Goal: Task Accomplishment & Management: Manage account settings

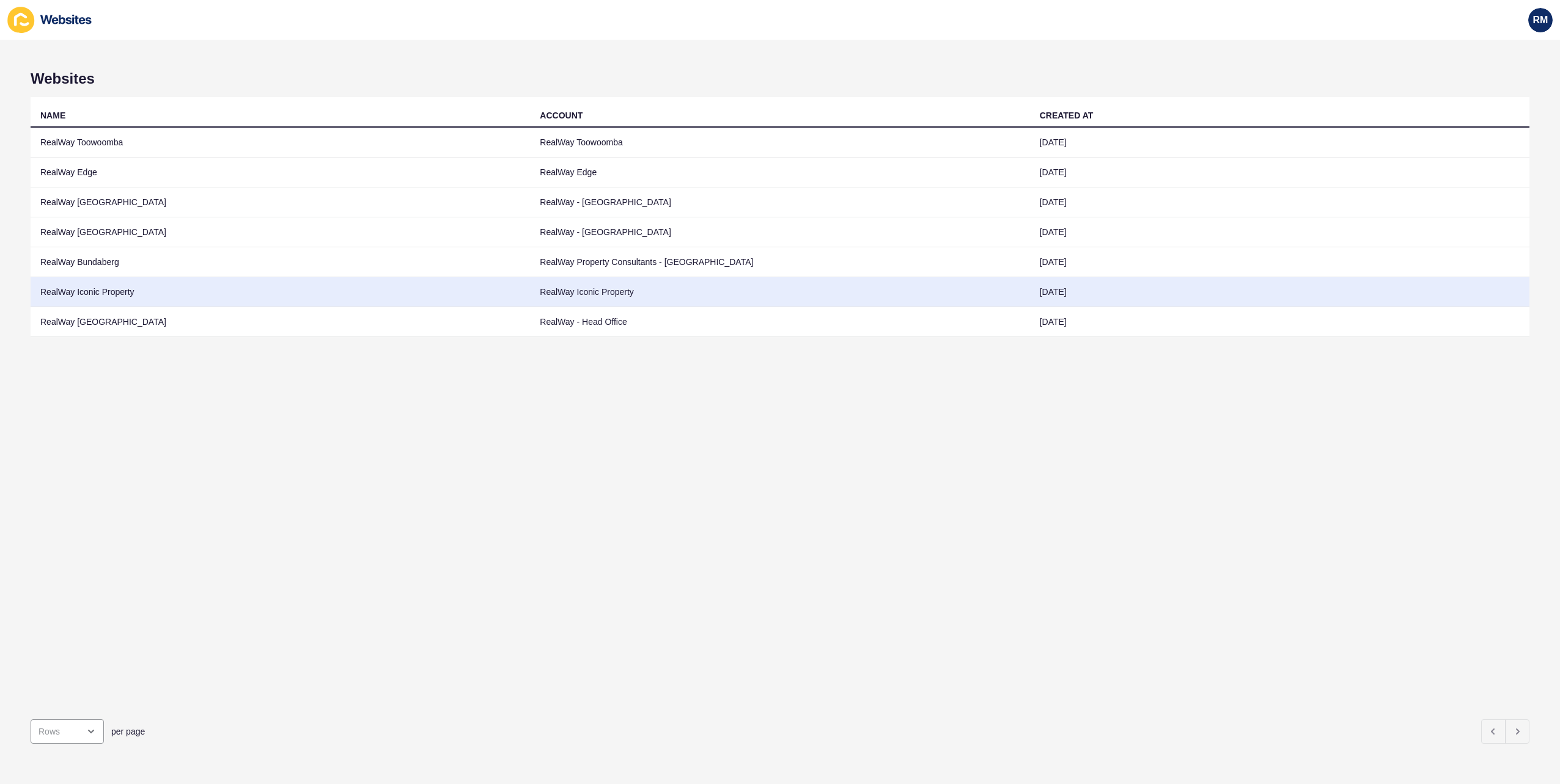
click at [133, 302] on td "RealWay Iconic Property" at bounding box center [281, 292] width 499 height 30
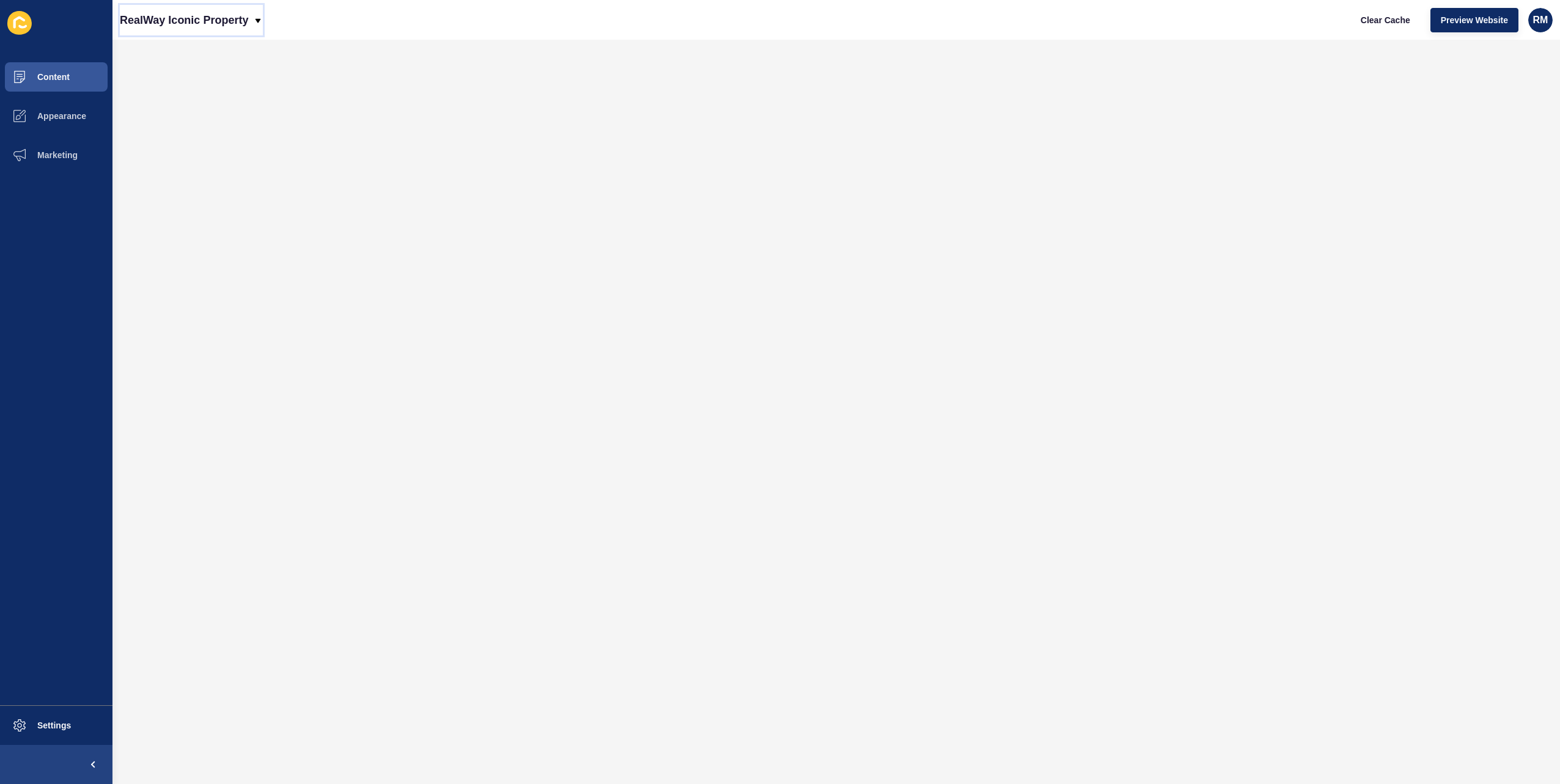
click at [180, 17] on p "RealWay Iconic Property" at bounding box center [184, 20] width 128 height 31
click at [190, 186] on link "RealWay [GEOGRAPHIC_DATA]" at bounding box center [192, 185] width 146 height 26
click at [1466, 12] on button "Preview Website" at bounding box center [1474, 20] width 88 height 25
click at [109, 13] on li at bounding box center [56, 23] width 112 height 39
click at [176, 19] on p "RealWay [GEOGRAPHIC_DATA]" at bounding box center [203, 20] width 166 height 31
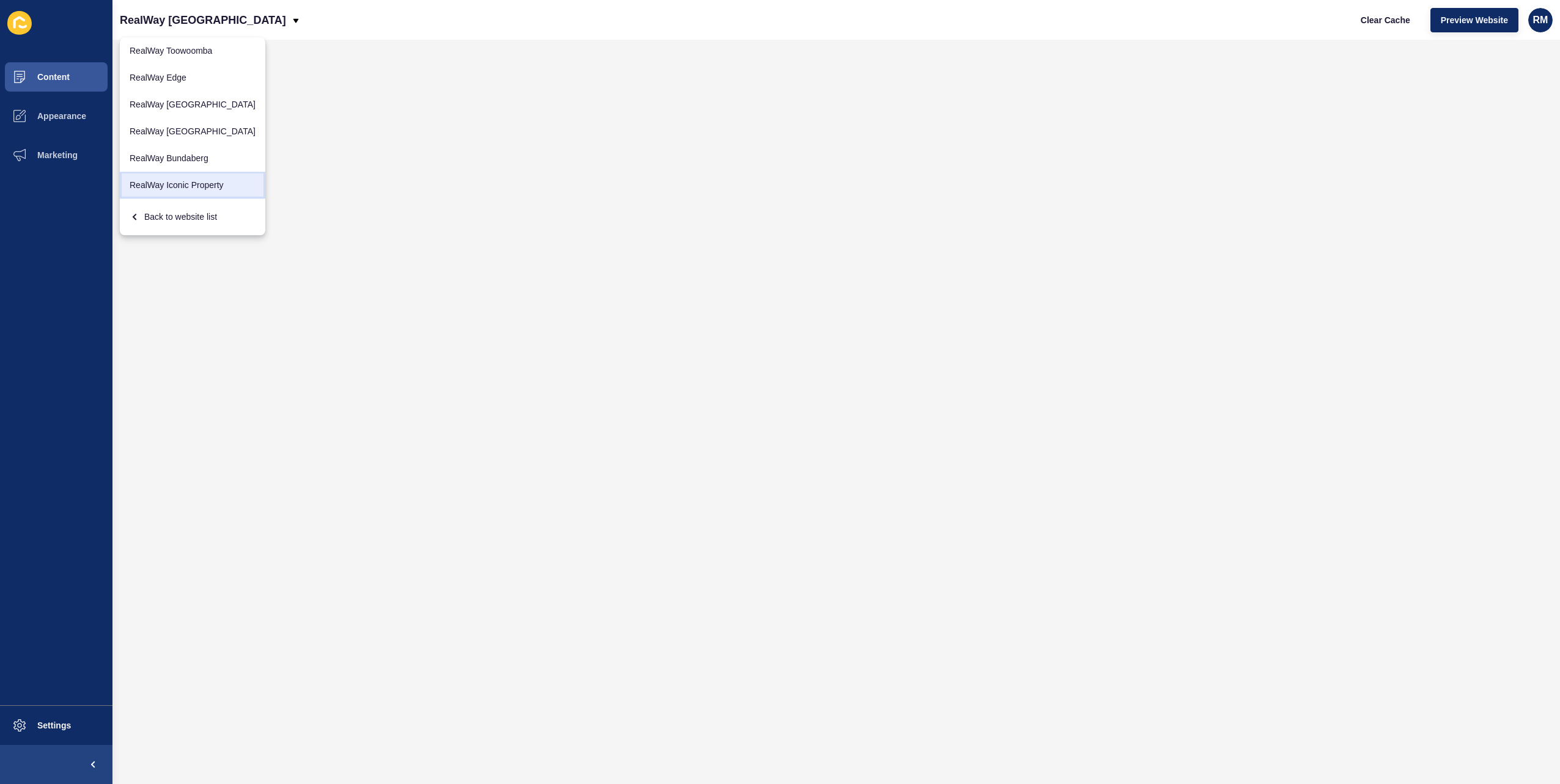
click at [202, 184] on link "RealWay Iconic Property" at bounding box center [192, 185] width 146 height 26
click at [54, 91] on button "Content" at bounding box center [56, 77] width 112 height 39
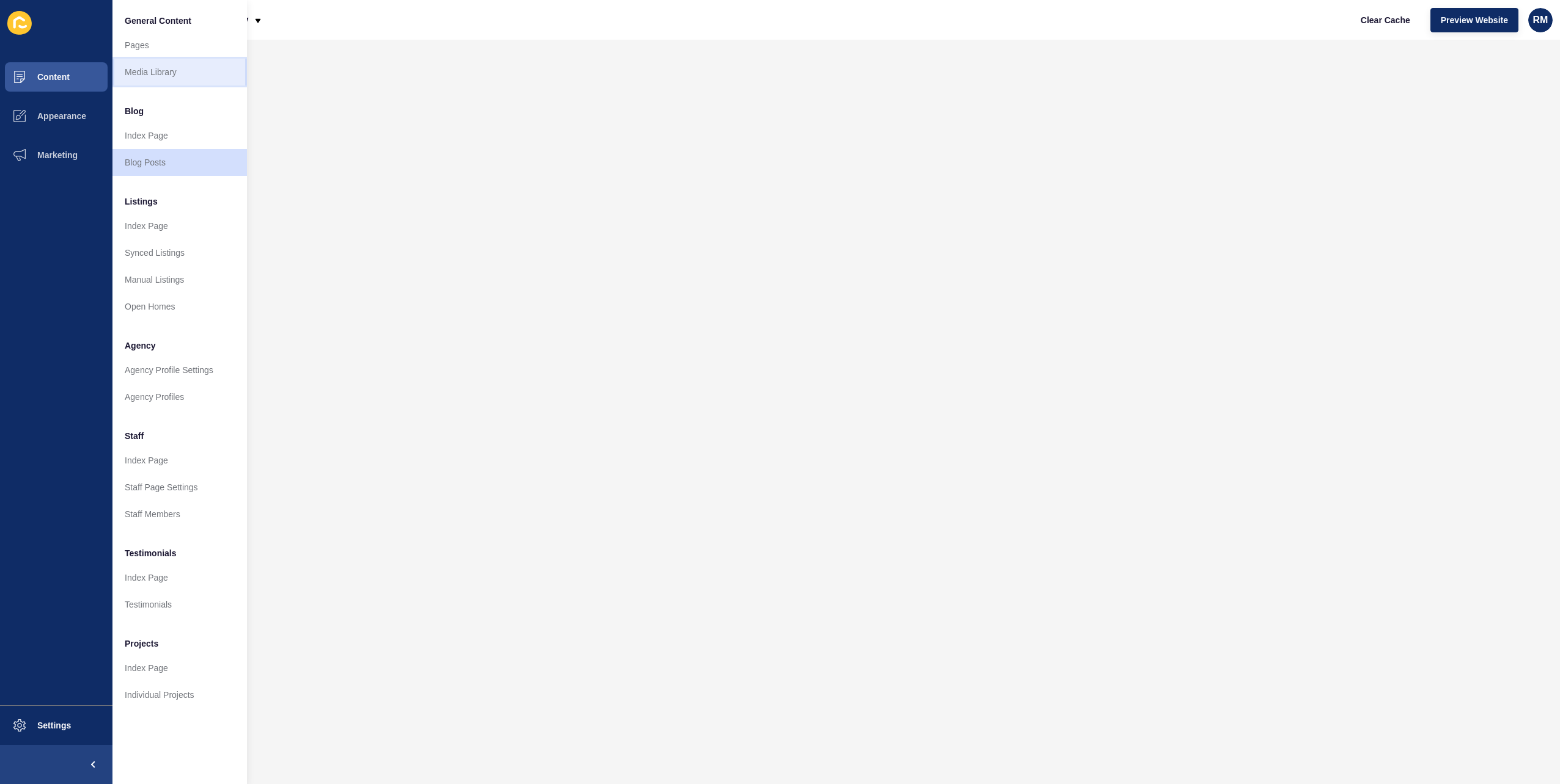
click at [174, 85] on link "Media Library" at bounding box center [179, 72] width 134 height 26
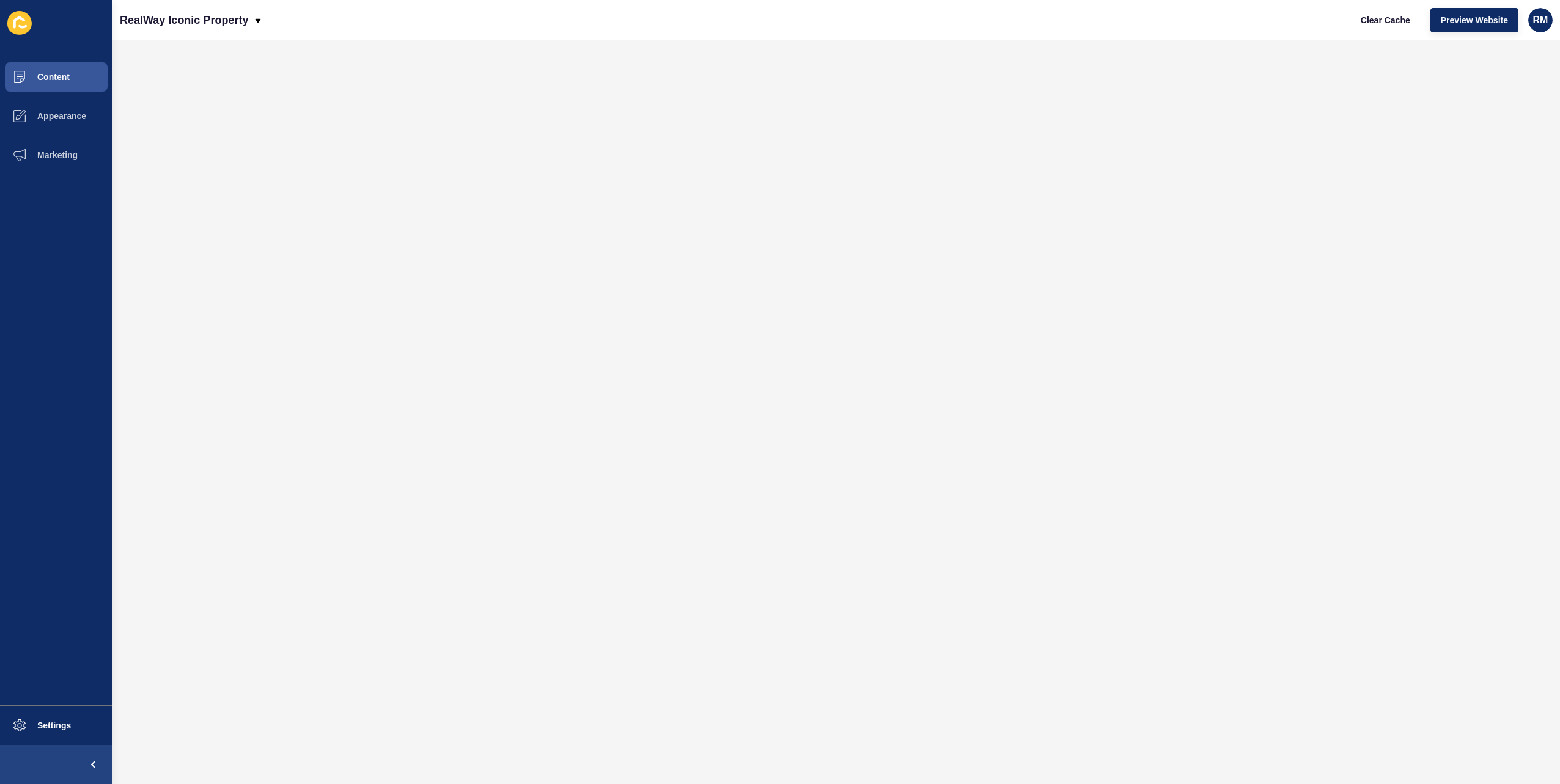
click at [1190, 23] on div "RealWay Iconic Property Clear Cache Preview Website RM" at bounding box center [836, 19] width 1447 height 40
click at [1203, 40] on iframe at bounding box center [836, 412] width 1447 height 744
click at [24, 50] on div "Content Appearance Marketing Settings" at bounding box center [56, 392] width 112 height 784
click at [44, 64] on button "Content" at bounding box center [56, 77] width 112 height 39
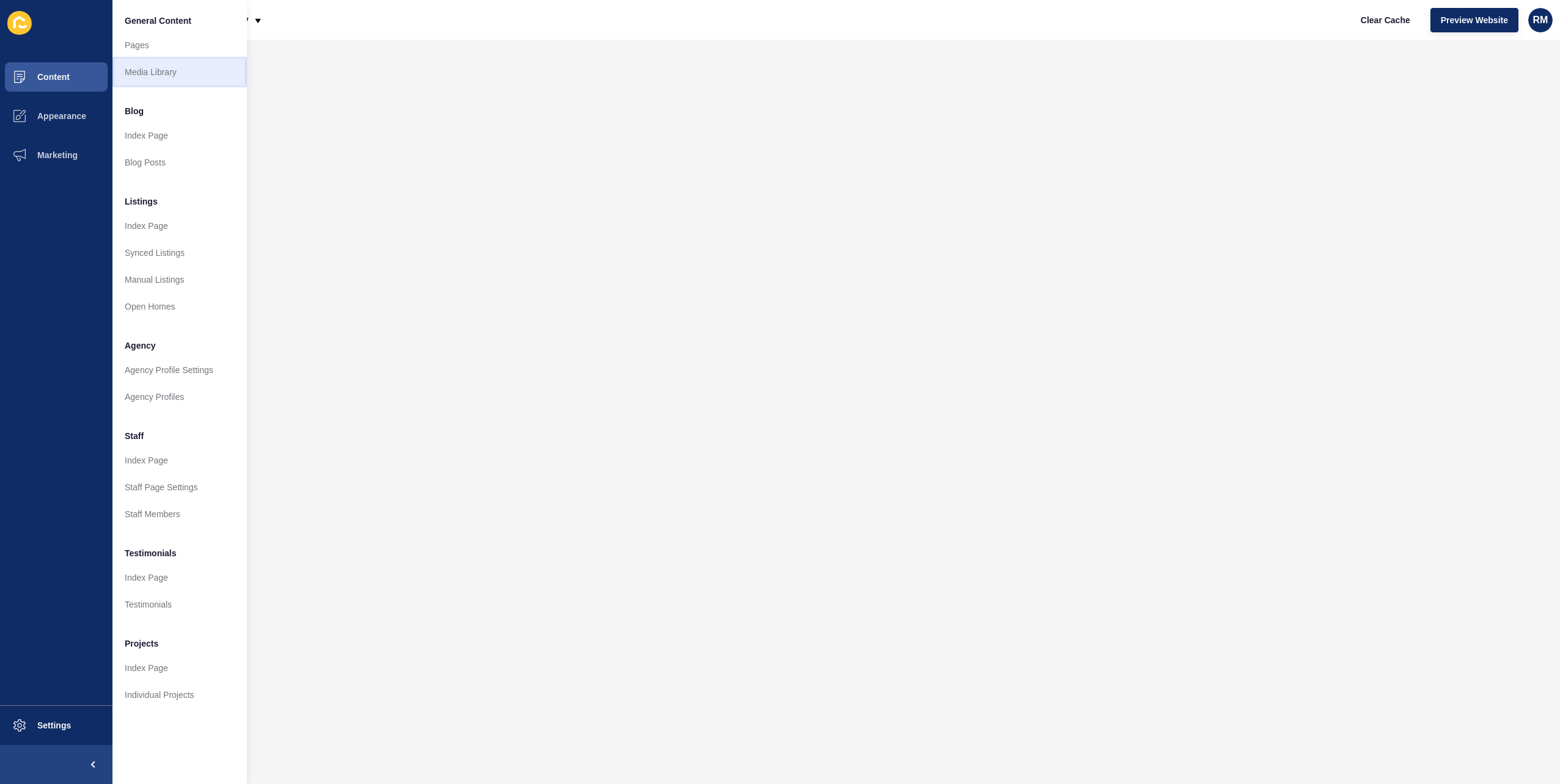
click at [184, 75] on link "Media Library" at bounding box center [179, 72] width 134 height 26
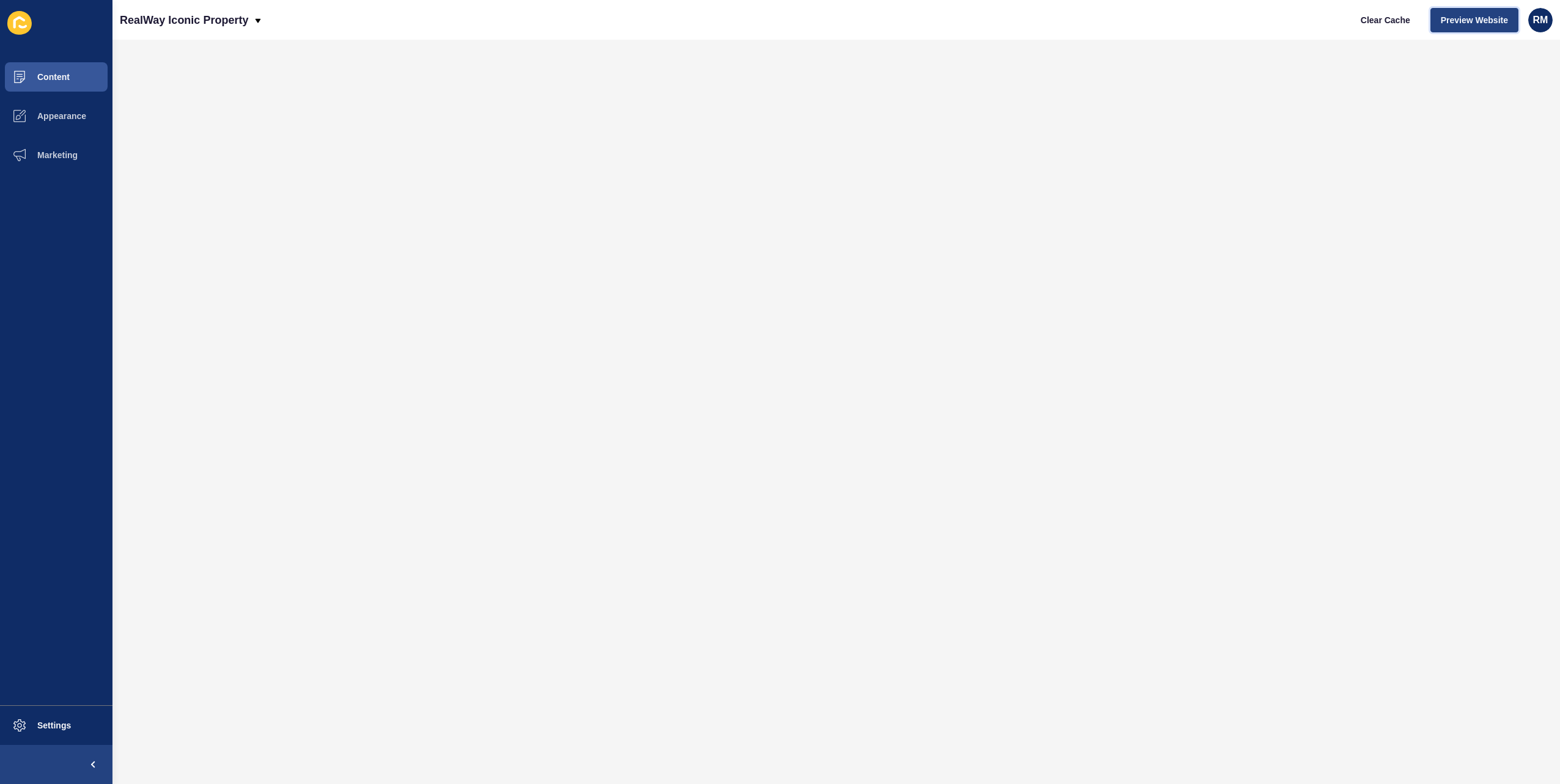
click at [1462, 21] on span "Preview Website" at bounding box center [1474, 20] width 67 height 12
click at [220, 23] on p "RealWay Iconic Property" at bounding box center [184, 20] width 128 height 31
click at [203, 50] on link "RealWay Toowoomba" at bounding box center [192, 50] width 146 height 26
click at [749, 16] on div "RealWay Toowoomba Clear Cache Preview Website RM" at bounding box center [836, 19] width 1447 height 40
click at [611, 19] on div "RealWay Toowoomba Clear Cache Preview Website RM" at bounding box center [836, 19] width 1447 height 40
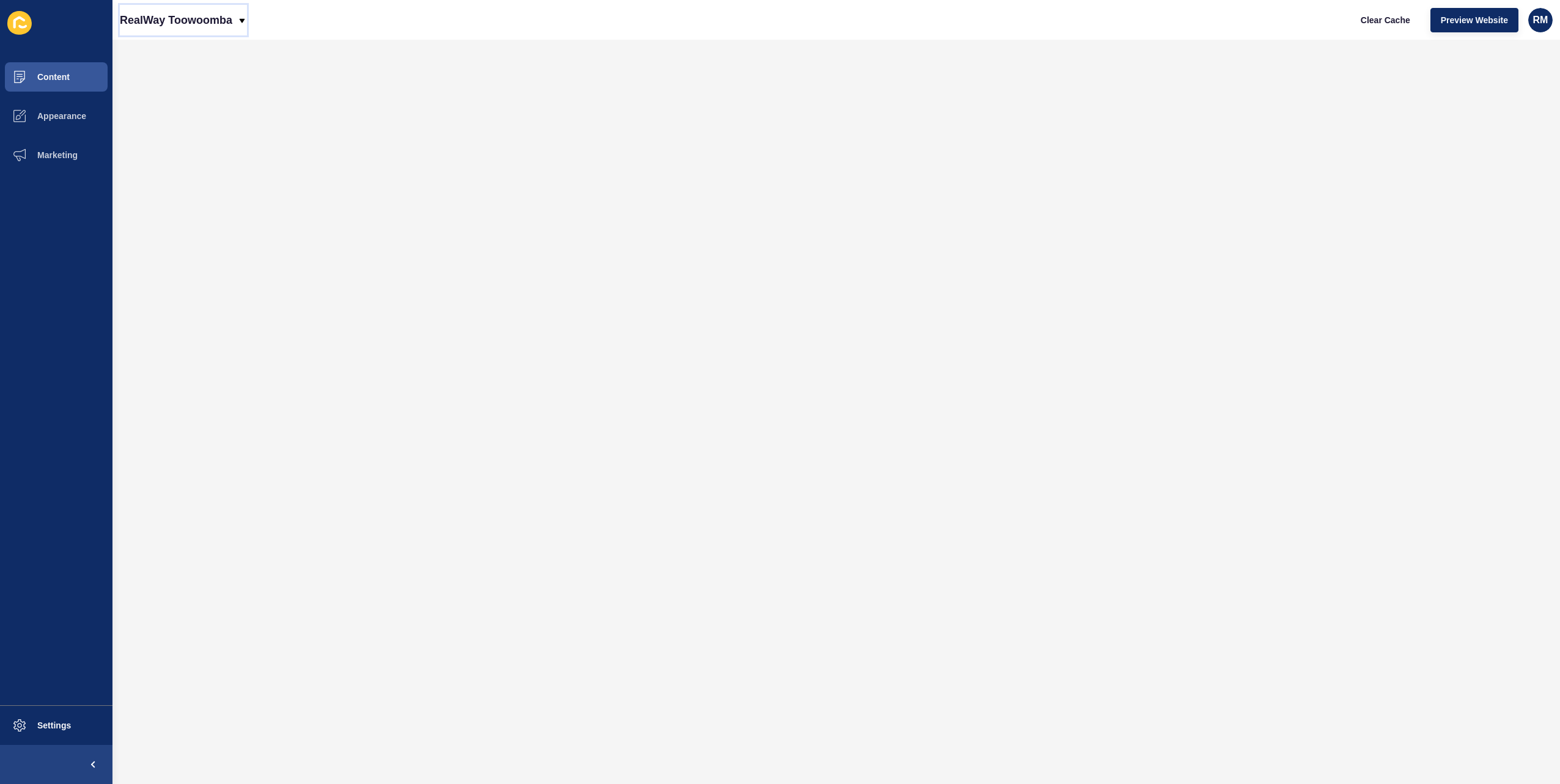
click at [170, 26] on p "RealWay Toowoomba" at bounding box center [176, 20] width 112 height 31
click at [200, 161] on link "RealWay Iconic Property" at bounding box center [192, 158] width 146 height 26
click at [1453, 21] on span "Preview Website" at bounding box center [1474, 20] width 67 height 12
click at [94, 88] on button "Content" at bounding box center [56, 77] width 112 height 39
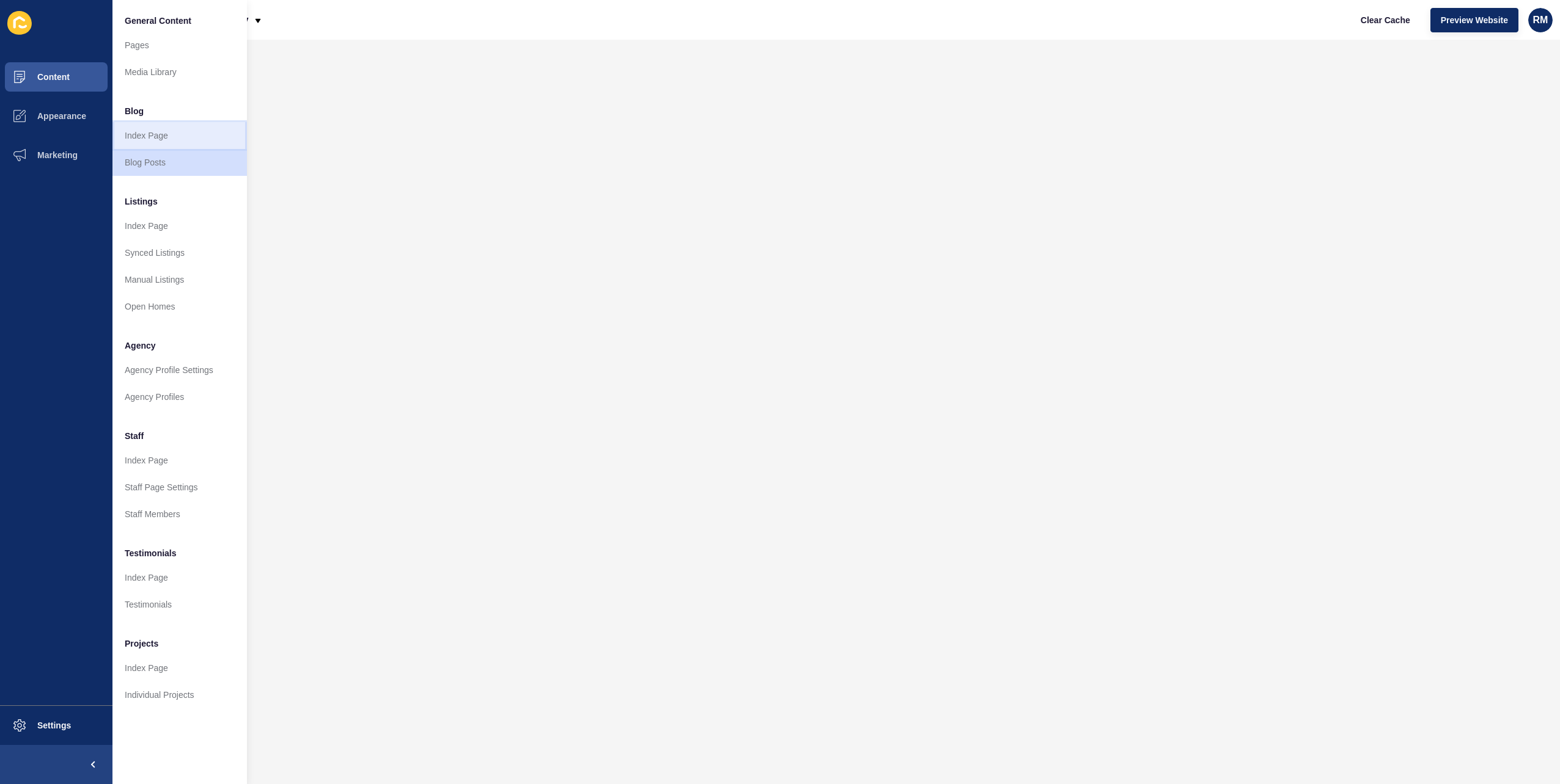
click at [159, 128] on link "Index Page" at bounding box center [179, 136] width 134 height 26
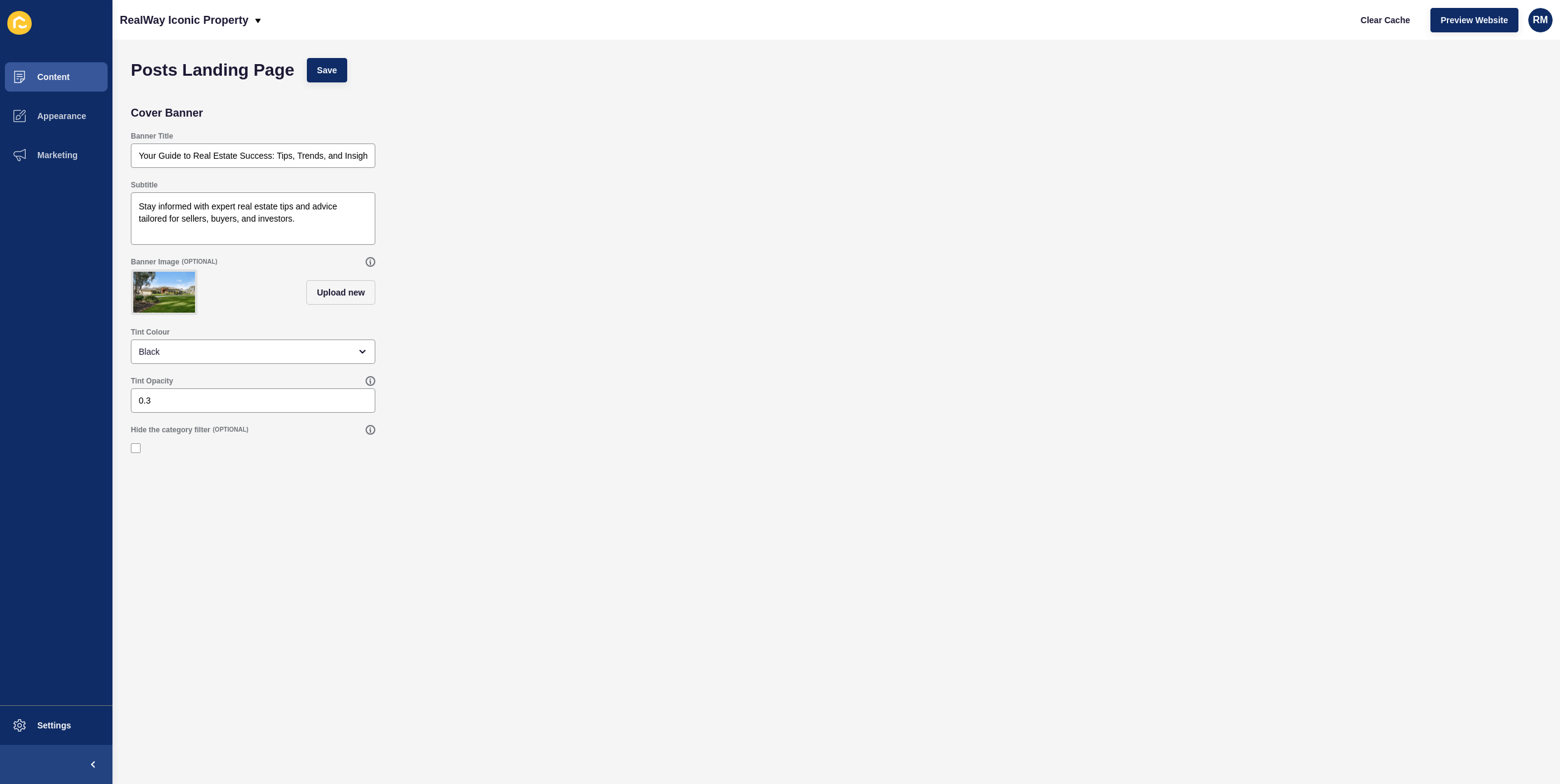
click at [539, 153] on div "Banner Title Your Guide to Real Estate Success: Tips, Trends, and Insights" at bounding box center [836, 149] width 1423 height 49
click at [529, 158] on div "Banner Title Your Guide to Real Estate Success: Tips, Trends, and Insights" at bounding box center [836, 149] width 1423 height 49
click at [1219, 248] on div "Subtitle Stay informed with expert real estate tips and advice tailored for sel…" at bounding box center [836, 212] width 1423 height 77
click at [888, 305] on div "Banner Image (OPTIONAL) Upload new" at bounding box center [836, 287] width 1423 height 71
click at [768, 174] on div "Subtitle Stay informed with expert real estate tips and advice tailored for sel…" at bounding box center [836, 212] width 1423 height 77
